Goal: Navigation & Orientation: Find specific page/section

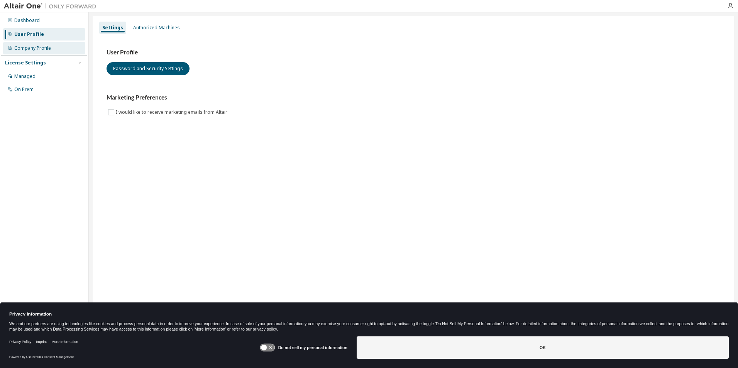
click at [37, 46] on div "Company Profile" at bounding box center [32, 48] width 37 height 6
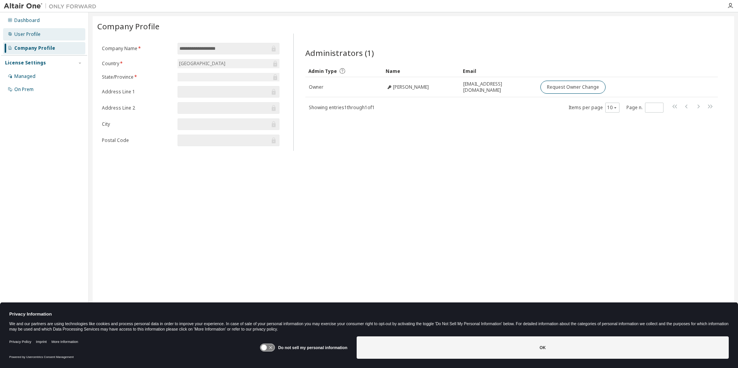
click at [33, 34] on div "User Profile" at bounding box center [27, 34] width 26 height 6
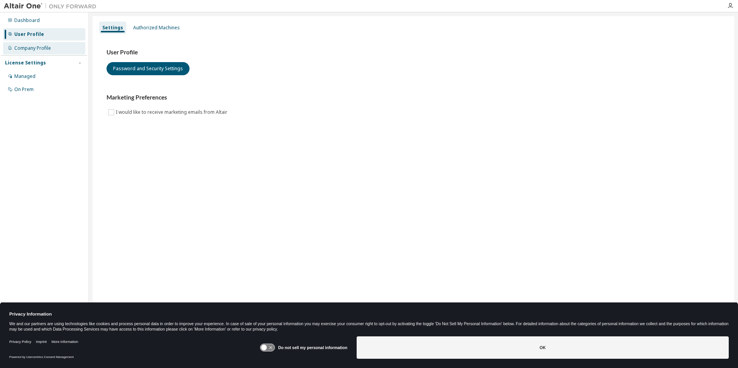
click at [41, 49] on div "Company Profile" at bounding box center [32, 48] width 37 height 6
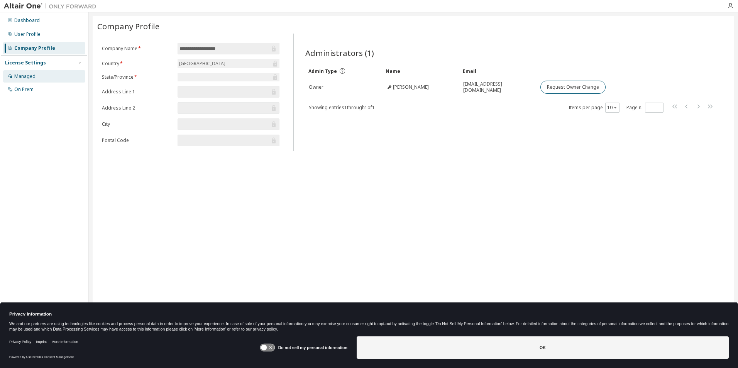
click at [35, 76] on div "Managed" at bounding box center [24, 76] width 21 height 6
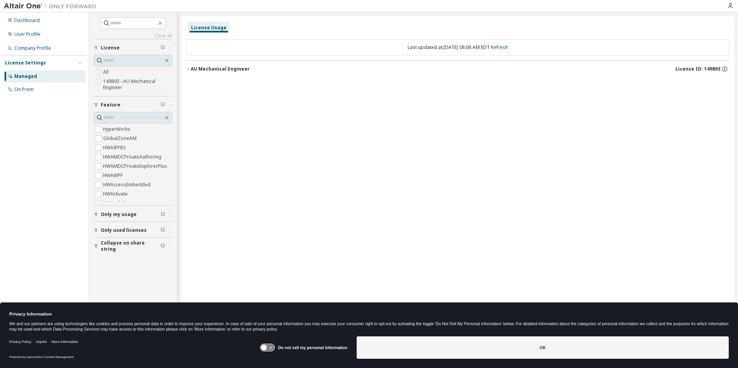
click at [198, 70] on div "AU Mechanical Engineer" at bounding box center [220, 69] width 59 height 6
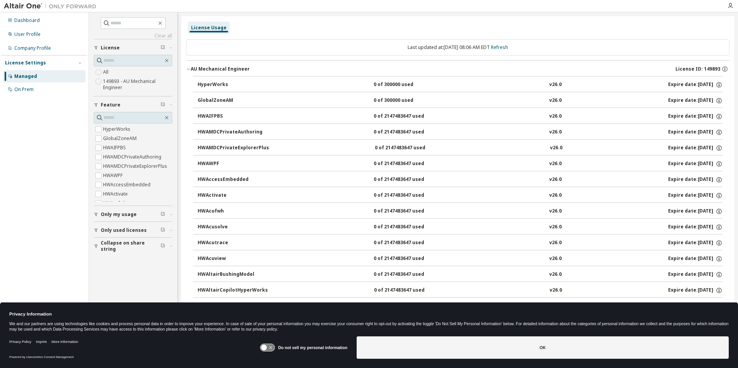
click at [197, 70] on div "AU Mechanical Engineer" at bounding box center [220, 69] width 59 height 6
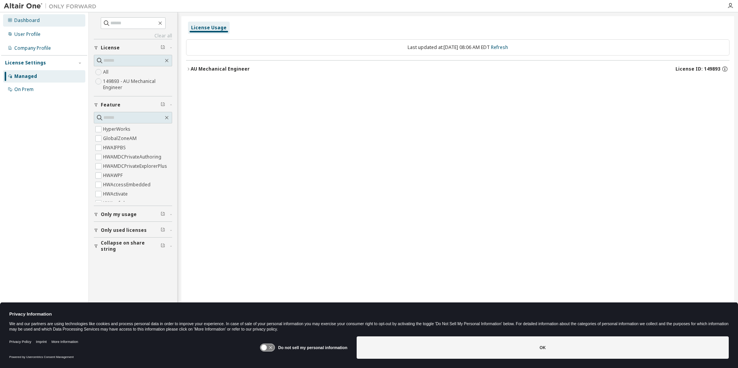
click at [24, 22] on div "Dashboard" at bounding box center [26, 20] width 25 height 6
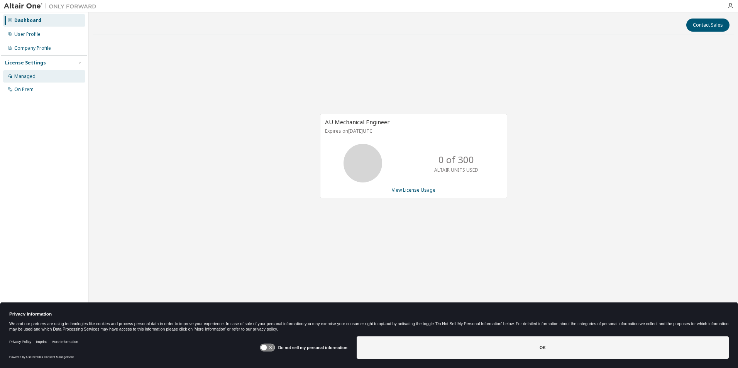
click at [27, 73] on div "Managed" at bounding box center [24, 76] width 21 height 6
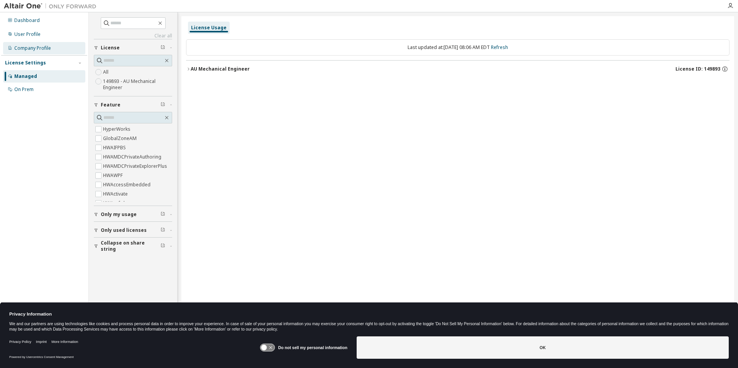
click at [36, 46] on div "Company Profile" at bounding box center [32, 48] width 37 height 6
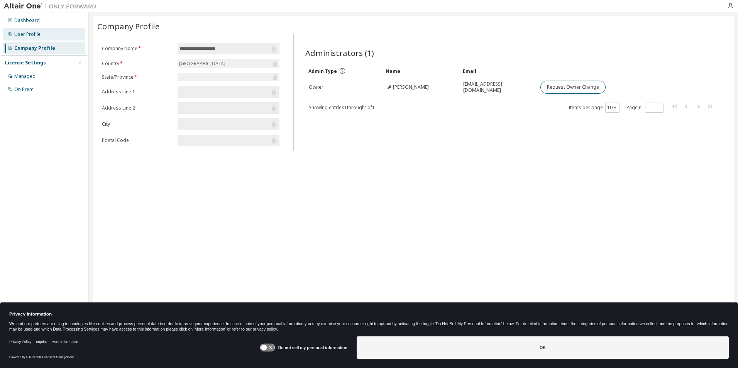
click at [32, 32] on div "User Profile" at bounding box center [27, 34] width 26 height 6
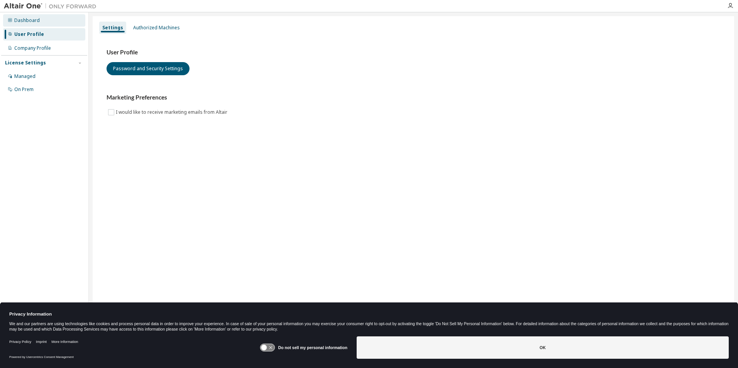
click at [32, 20] on div "Dashboard" at bounding box center [26, 20] width 25 height 6
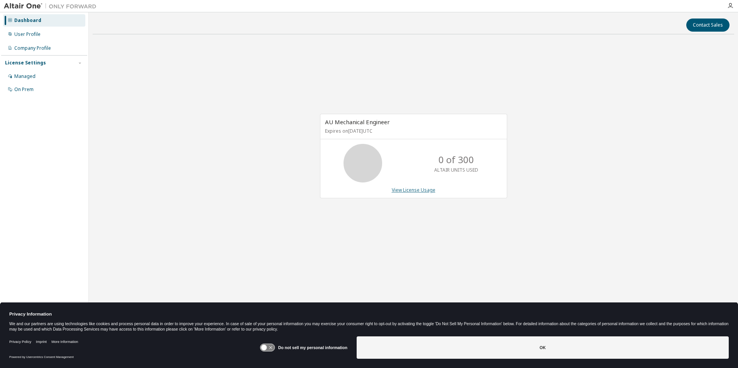
click at [415, 188] on link "View License Usage" at bounding box center [414, 190] width 44 height 7
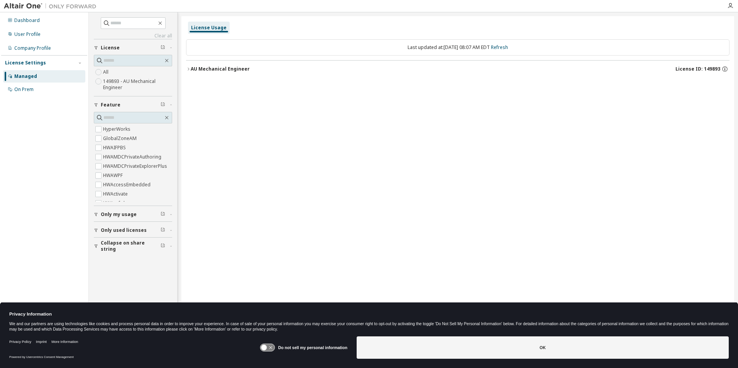
click at [194, 69] on div "AU Mechanical Engineer" at bounding box center [220, 69] width 59 height 6
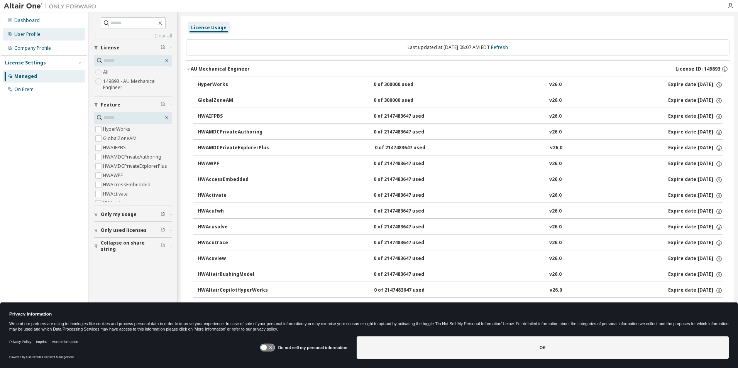
click at [41, 36] on div "User Profile" at bounding box center [44, 34] width 82 height 12
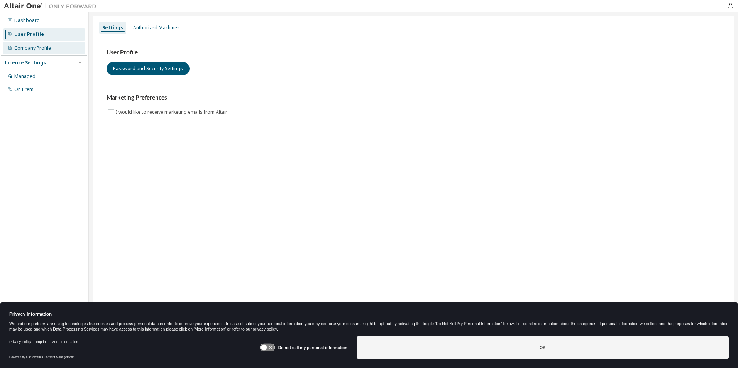
click at [36, 51] on div "Company Profile" at bounding box center [32, 48] width 37 height 6
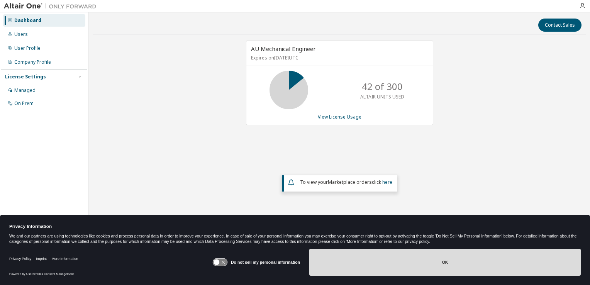
click at [344, 257] on button "OK" at bounding box center [445, 262] width 272 height 27
